Goal: Navigation & Orientation: Find specific page/section

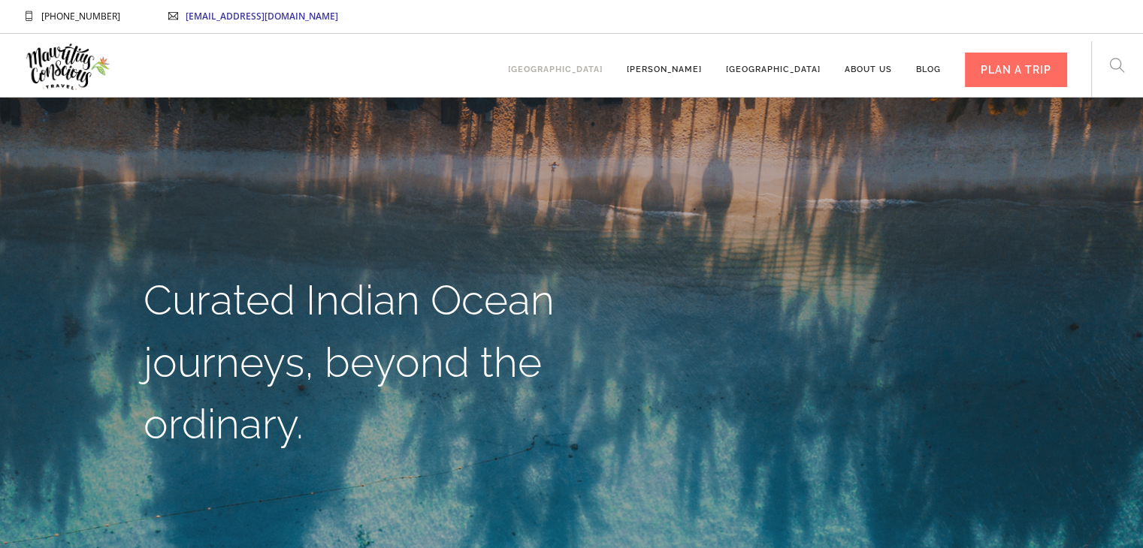
click at [596, 67] on link "[GEOGRAPHIC_DATA]" at bounding box center [555, 62] width 95 height 41
